Goal: Task Accomplishment & Management: Manage account settings

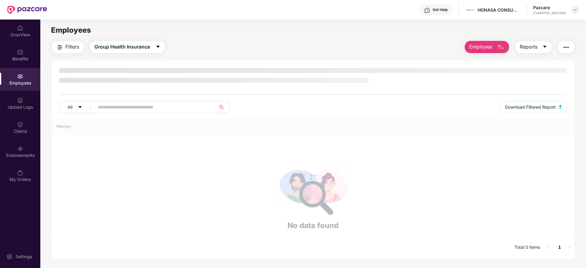
click at [576, 10] on img at bounding box center [575, 9] width 5 height 5
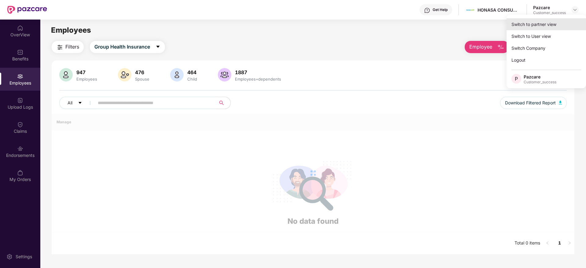
click at [539, 26] on div "Switch to partner view" at bounding box center [546, 24] width 79 height 12
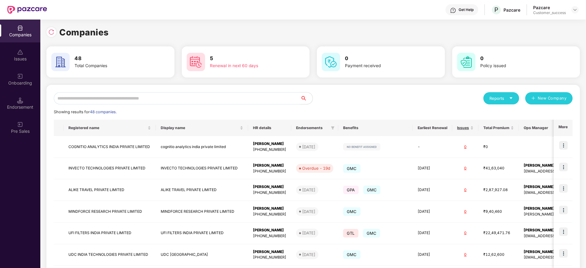
click at [106, 98] on input "text" at bounding box center [177, 98] width 247 height 12
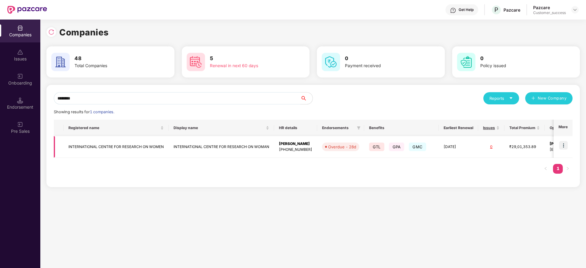
type input "********"
click at [564, 142] on img at bounding box center [563, 145] width 9 height 9
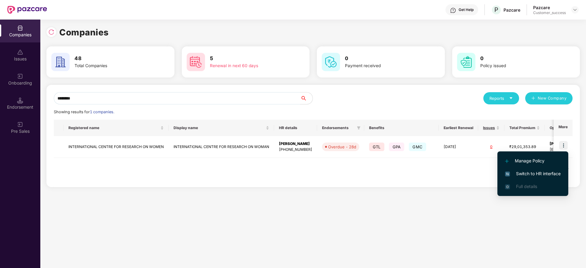
click at [535, 174] on span "Switch to HR interface" at bounding box center [533, 174] width 56 height 7
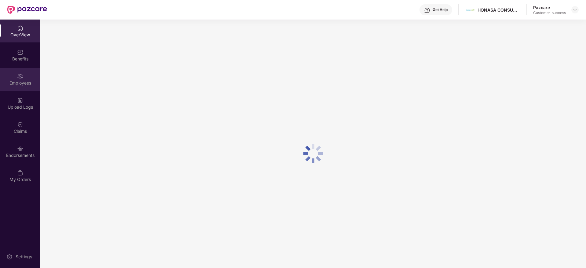
click at [23, 81] on div "Employees" at bounding box center [20, 83] width 40 height 6
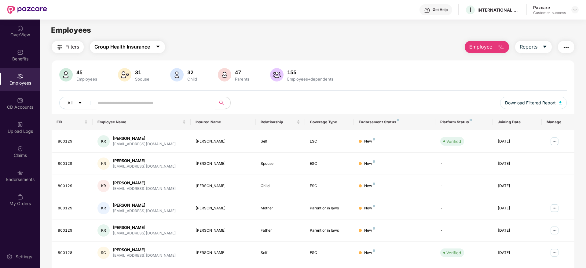
click at [132, 47] on span "Group Health Insurance" at bounding box center [122, 47] width 56 height 8
click at [260, 17] on div "Get Help I INTERNATIONAL CENTRE FOR RESEARCH ON WOMAN Pazcare Customer_success" at bounding box center [313, 10] width 532 height 20
click at [128, 44] on span "Group Health Insurance" at bounding box center [122, 47] width 56 height 8
click at [194, 36] on div "Employees" at bounding box center [313, 30] width 546 height 12
click at [150, 45] on span "Group Health Insurance" at bounding box center [122, 47] width 56 height 8
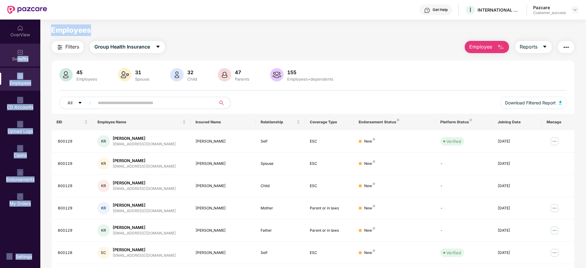
drag, startPoint x: 188, startPoint y: 21, endPoint x: 17, endPoint y: 57, distance: 174.9
click at [17, 57] on div "OverView Benefits Employees CD Accounts Upload Logs Claims Endorsements My Orde…" at bounding box center [293, 144] width 586 height 249
click at [17, 57] on div "Benefits" at bounding box center [20, 59] width 40 height 6
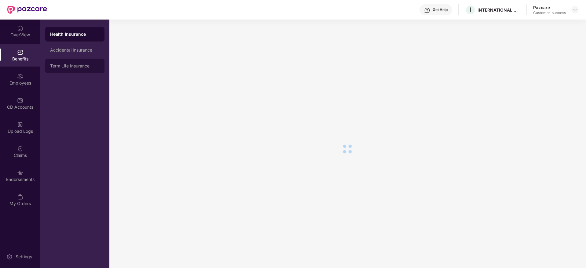
click at [63, 64] on div "Term Life Insurance" at bounding box center [75, 66] width 50 height 5
click at [21, 83] on div "Employees" at bounding box center [20, 83] width 40 height 6
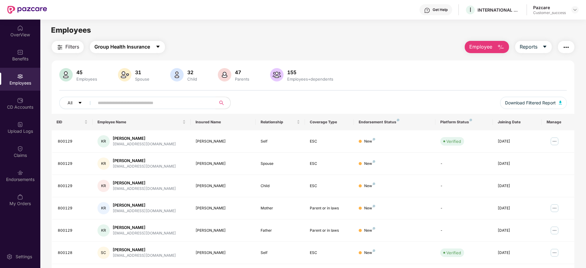
click at [127, 48] on span "Group Health Insurance" at bounding box center [122, 47] width 56 height 8
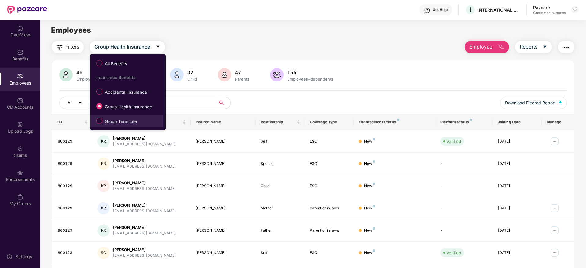
click at [125, 124] on span "Group Term Life" at bounding box center [120, 121] width 37 height 7
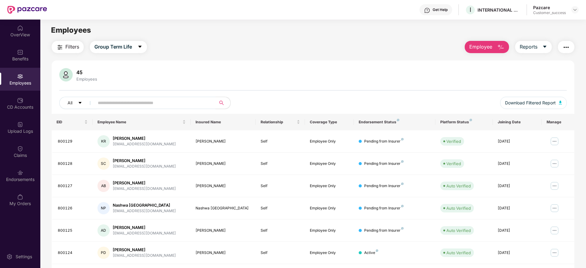
click at [68, 49] on span "Filters" at bounding box center [72, 47] width 14 height 8
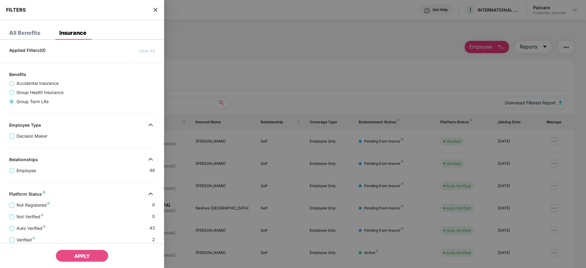
click at [78, 162] on div "Relationships" at bounding box center [82, 160] width 164 height 7
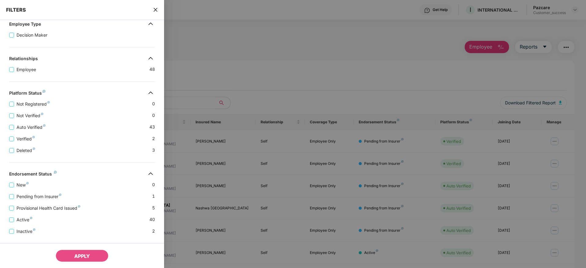
scroll to position [114, 0]
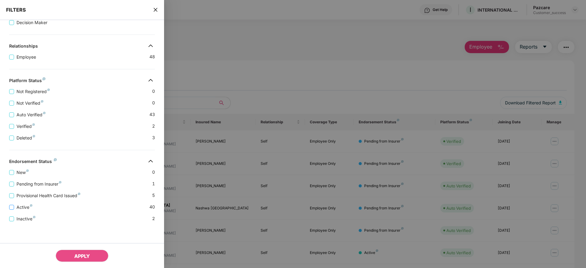
click at [21, 208] on span "Active" at bounding box center [24, 207] width 21 height 7
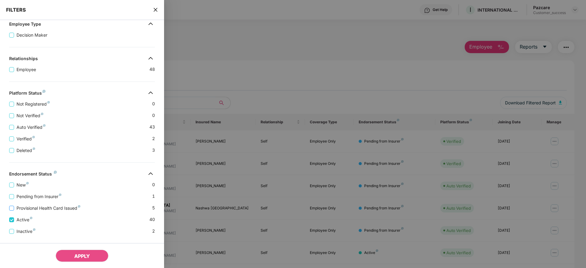
click at [17, 209] on span "Provisional Health Card Issued" at bounding box center [48, 208] width 69 height 7
click at [21, 196] on span "Pending from Insurer" at bounding box center [39, 196] width 50 height 7
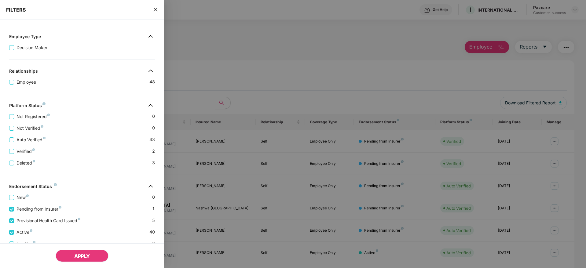
click at [80, 256] on span "APPLY" at bounding box center [82, 256] width 16 height 6
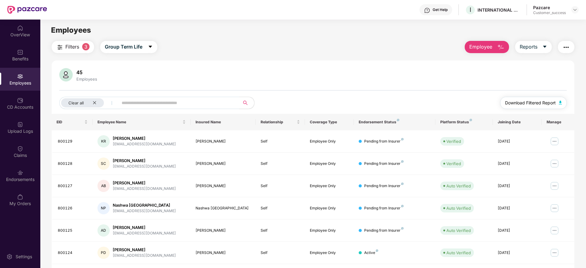
click at [548, 105] on span "Download Filtered Report" at bounding box center [530, 103] width 51 height 7
click at [75, 48] on span "Filters" at bounding box center [72, 47] width 14 height 8
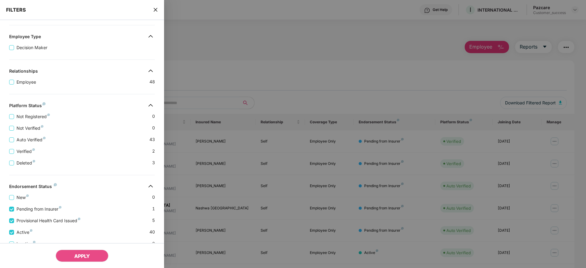
click at [158, 11] on icon "close" at bounding box center [155, 9] width 5 height 5
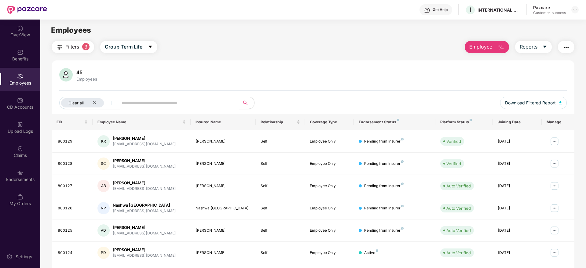
click at [374, 83] on div "45 Employees Clear all Download Filtered Report" at bounding box center [313, 91] width 523 height 46
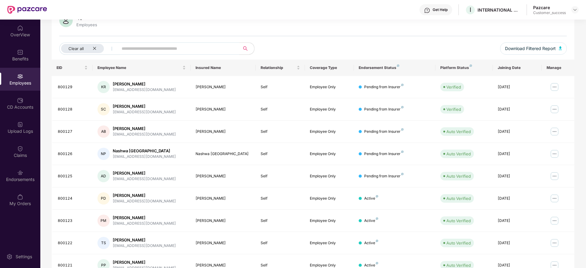
scroll to position [55, 0]
click at [224, 84] on div "[PERSON_NAME]" at bounding box center [224, 87] width 56 height 6
drag, startPoint x: 229, startPoint y: 85, endPoint x: 180, endPoint y: 90, distance: 49.2
click at [180, 90] on tr "800129 KR [PERSON_NAME] [EMAIL_ADDRESS][DOMAIN_NAME] [PERSON_NAME] Self Employe…" at bounding box center [313, 87] width 523 height 22
copy tr "[PERSON_NAME]"
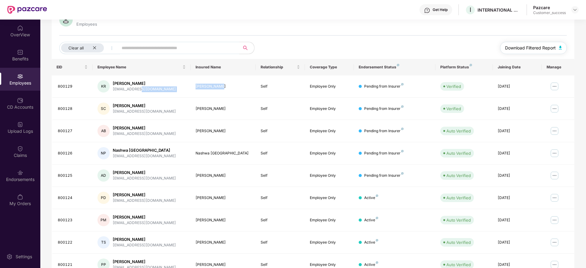
click at [544, 47] on span "Download Filtered Report" at bounding box center [530, 48] width 51 height 7
click at [93, 47] on icon "close" at bounding box center [95, 48] width 4 height 4
click at [328, 49] on div "All" at bounding box center [207, 48] width 296 height 12
click at [319, 51] on div "All" at bounding box center [207, 48] width 296 height 12
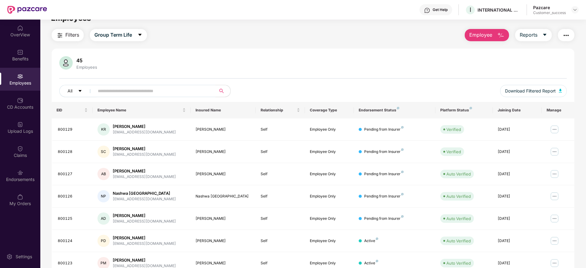
scroll to position [0, 0]
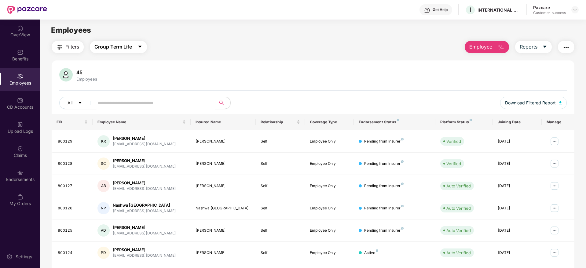
click at [135, 51] on button "Group Term Life" at bounding box center [118, 47] width 57 height 12
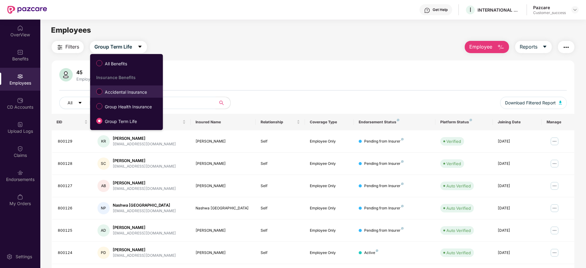
click at [127, 91] on span "Accidental Insurance" at bounding box center [125, 92] width 47 height 7
